Goal: Task Accomplishment & Management: Complete application form

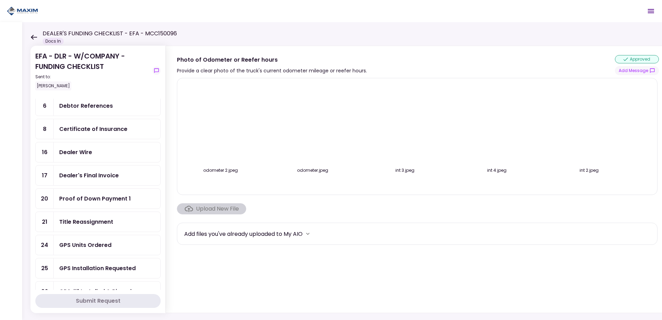
scroll to position [69, 0]
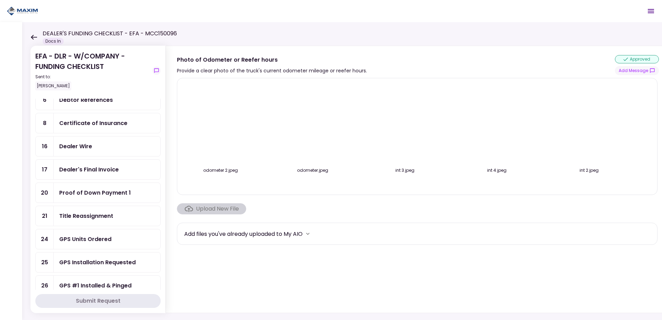
click at [114, 146] on div "Dealer Wire" at bounding box center [107, 146] width 96 height 9
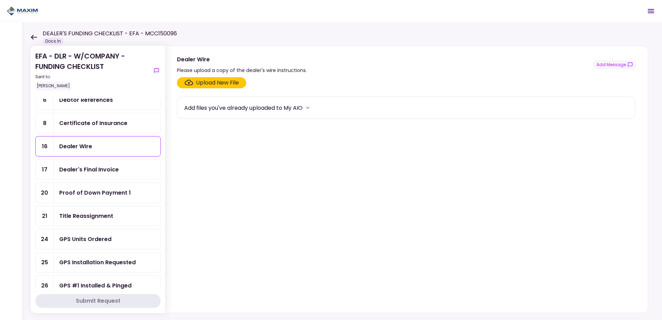
click at [199, 86] on div "Upload New File" at bounding box center [217, 83] width 43 height 8
click at [0, 0] on input "Upload New File" at bounding box center [0, 0] width 0 height 0
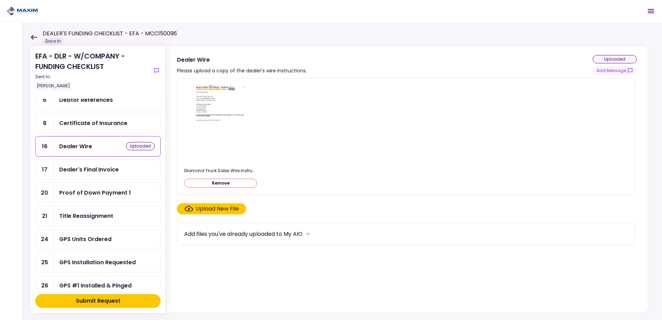
click at [144, 305] on button "Submit Request" at bounding box center [97, 301] width 125 height 14
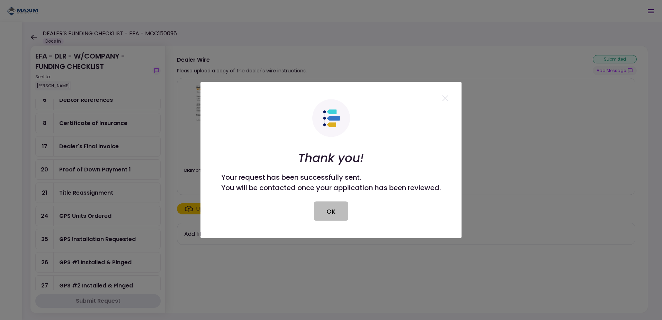
click at [338, 212] on button "OK" at bounding box center [331, 210] width 35 height 19
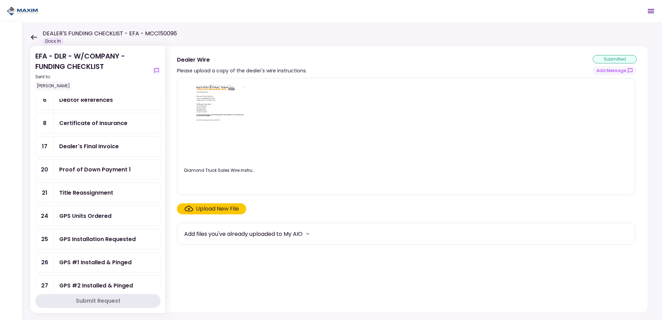
click at [95, 215] on div "GPS Units Ordered" at bounding box center [85, 216] width 52 height 9
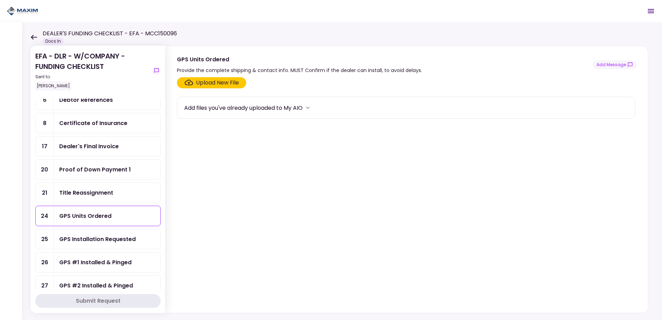
click at [227, 84] on div "Upload New File" at bounding box center [217, 83] width 43 height 8
click at [0, 0] on input "Upload New File" at bounding box center [0, 0] width 0 height 0
click at [614, 64] on button "Add Message" at bounding box center [615, 64] width 44 height 9
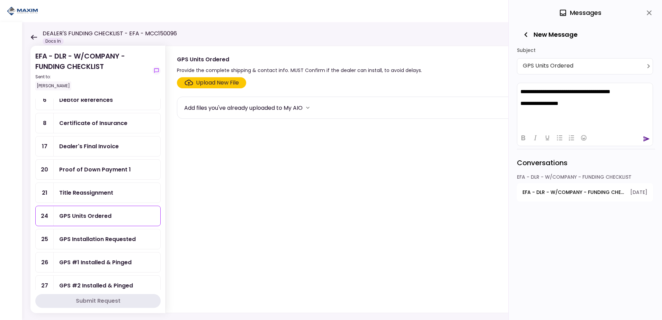
click at [644, 140] on icon "send" at bounding box center [647, 138] width 6 height 5
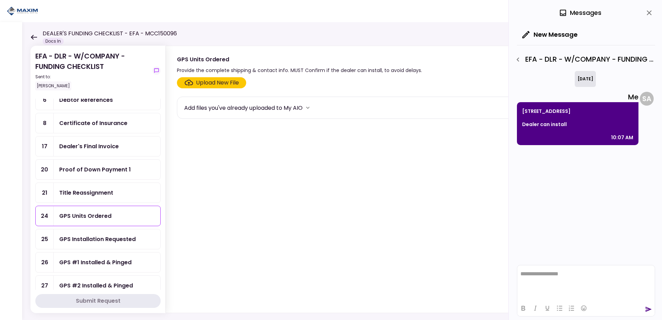
click at [98, 240] on div "GPS Installation Requested" at bounding box center [97, 239] width 77 height 9
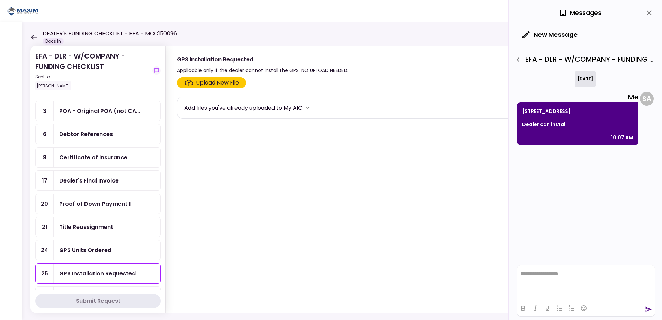
scroll to position [35, 0]
click at [92, 157] on div "Certificate of Insurance" at bounding box center [93, 157] width 68 height 9
click at [244, 86] on label "Upload New File" at bounding box center [211, 82] width 69 height 11
click at [0, 0] on input "Upload New File" at bounding box center [0, 0] width 0 height 0
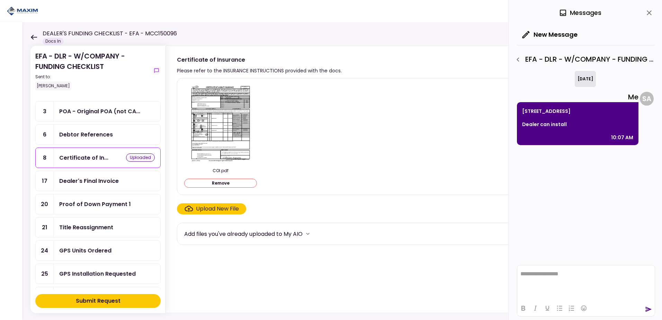
click at [230, 208] on div "Upload New File" at bounding box center [217, 209] width 43 height 8
click at [0, 0] on input "Upload New File" at bounding box center [0, 0] width 0 height 0
click at [134, 305] on button "Submit Request" at bounding box center [97, 301] width 125 height 14
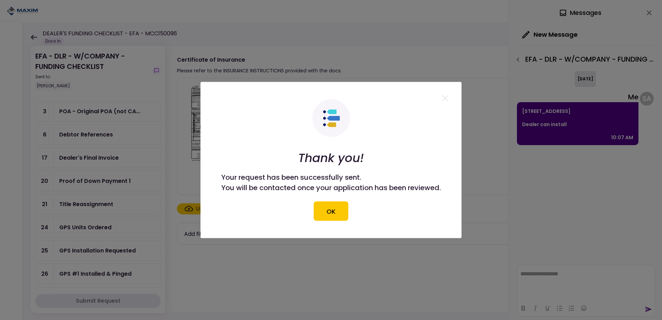
drag, startPoint x: 331, startPoint y: 215, endPoint x: 336, endPoint y: 214, distance: 5.7
click at [331, 215] on button "OK" at bounding box center [331, 210] width 35 height 19
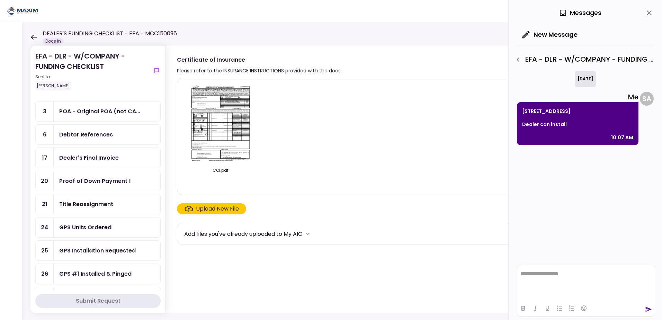
click at [97, 135] on div "Debtor References" at bounding box center [86, 134] width 54 height 9
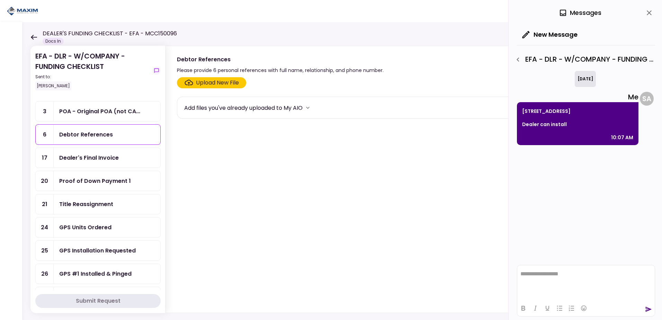
click at [207, 79] on div "Upload New File" at bounding box center [217, 83] width 43 height 8
click at [0, 0] on input "Upload New File" at bounding box center [0, 0] width 0 height 0
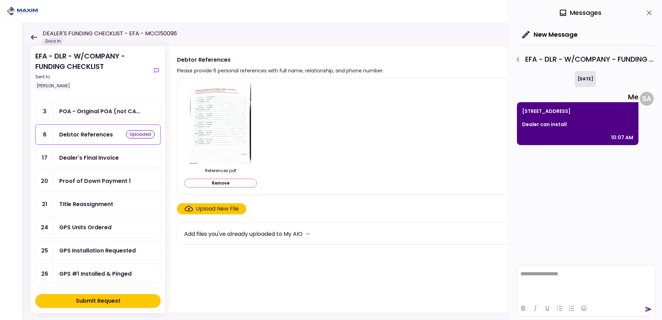
click at [109, 301] on div "Submit Request" at bounding box center [98, 301] width 45 height 8
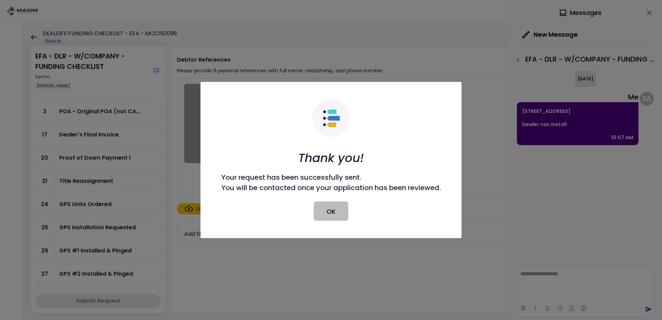
click at [326, 214] on button "OK" at bounding box center [331, 210] width 35 height 19
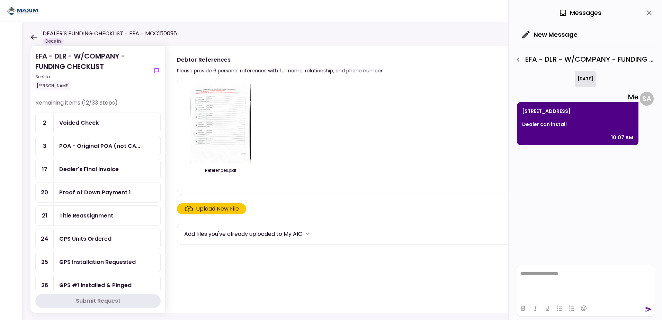
click at [99, 120] on div "Voided Check" at bounding box center [107, 122] width 96 height 9
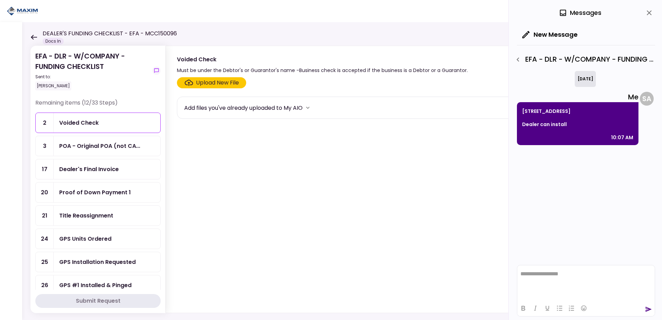
click at [222, 75] on div "Upload New File Add files you've already uploaded to My AIO" at bounding box center [407, 193] width 482 height 238
click at [222, 82] on div "Upload New File" at bounding box center [217, 83] width 43 height 8
click at [0, 0] on input "Upload New File" at bounding box center [0, 0] width 0 height 0
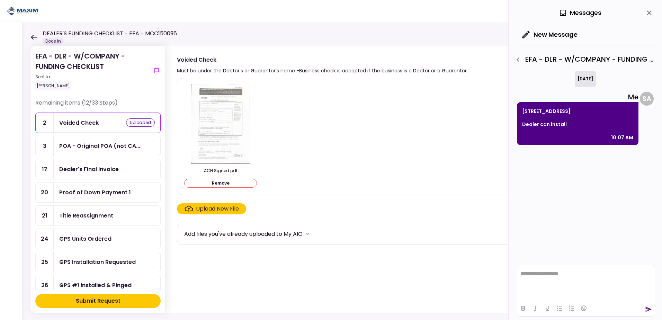
click at [150, 300] on button "Submit Request" at bounding box center [97, 301] width 125 height 14
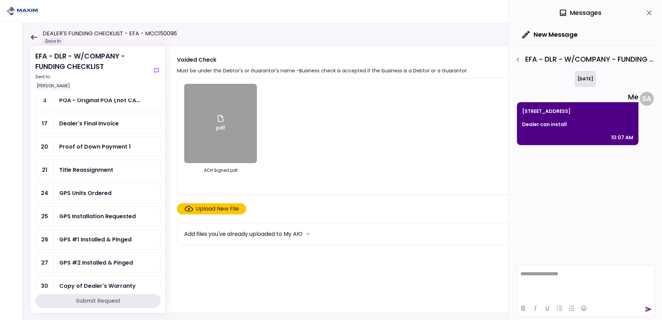
scroll to position [35, 0]
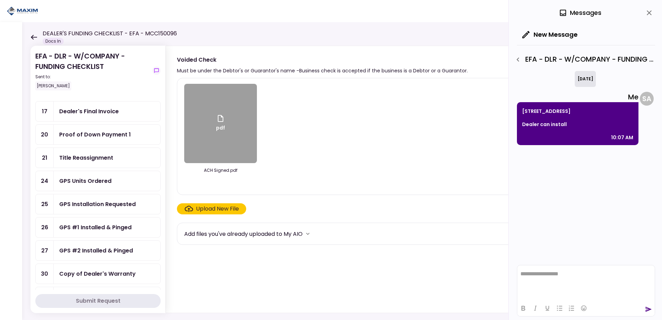
click at [96, 180] on div "GPS Units Ordered" at bounding box center [85, 181] width 52 height 9
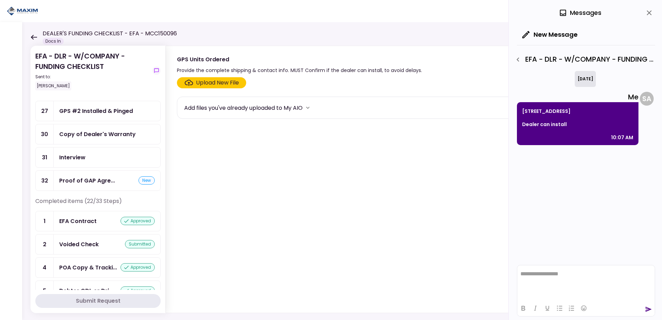
scroll to position [208, 0]
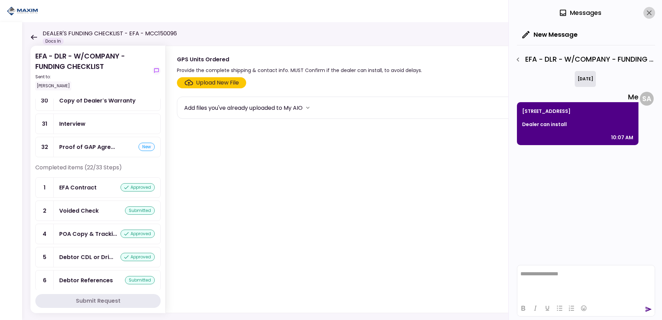
click at [646, 11] on icon "close" at bounding box center [649, 13] width 8 height 8
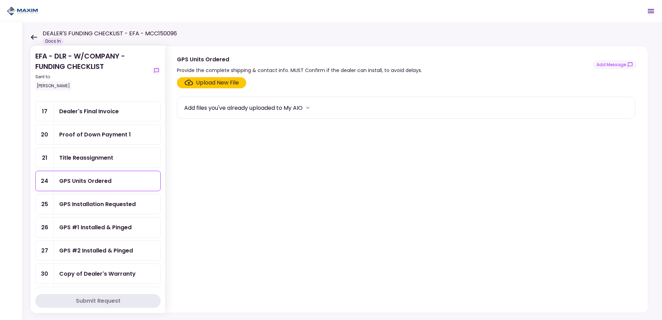
scroll to position [0, 0]
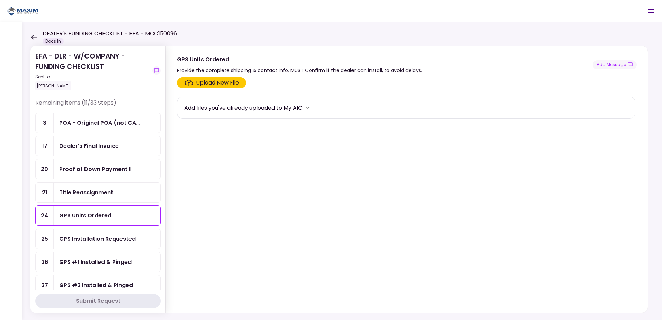
click at [80, 150] on div "Dealer's Final Invoice" at bounding box center [89, 146] width 60 height 9
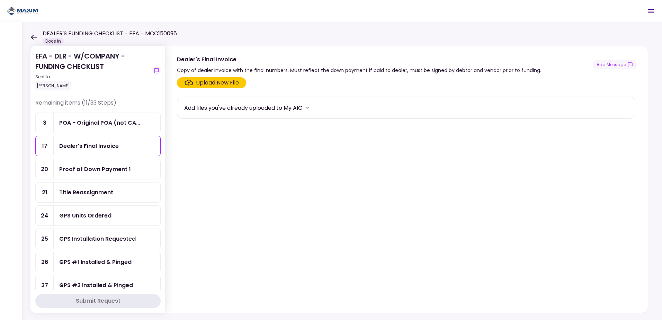
click at [192, 83] on icon "Click here to upload the required document" at bounding box center [189, 83] width 8 height 6
click at [0, 0] on input "Upload New File" at bounding box center [0, 0] width 0 height 0
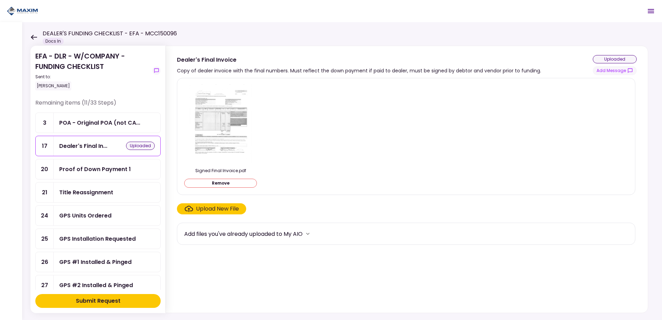
click at [140, 293] on section "EFA - DLR - W/COMPANY - FUNDING CHECKLIST Sent to: [PERSON_NAME] Remaining item…" at bounding box center [97, 179] width 135 height 267
click at [140, 298] on button "Submit Request" at bounding box center [97, 301] width 125 height 14
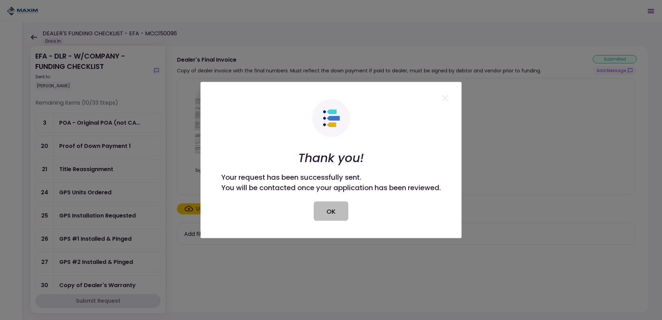
click at [324, 209] on button "OK" at bounding box center [331, 210] width 35 height 19
